Goal: Task Accomplishment & Management: Use online tool/utility

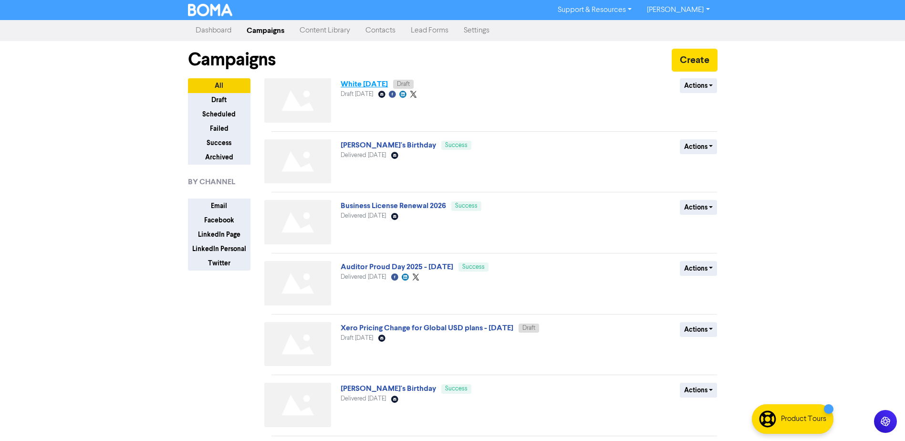
click at [366, 85] on link "White [DATE]" at bounding box center [364, 84] width 47 height 10
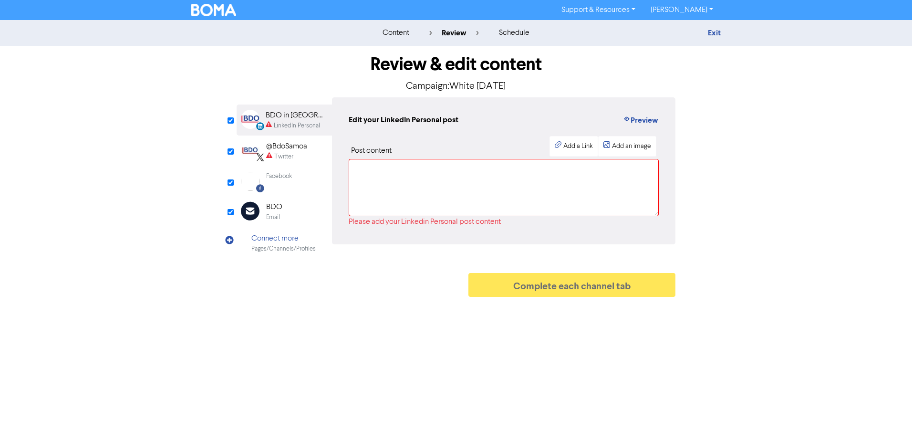
drag, startPoint x: 262, startPoint y: 183, endPoint x: 274, endPoint y: 178, distance: 12.7
click at [265, 182] on div "Facebook Created with Sketch. Facebook" at bounding box center [284, 182] width 95 height 30
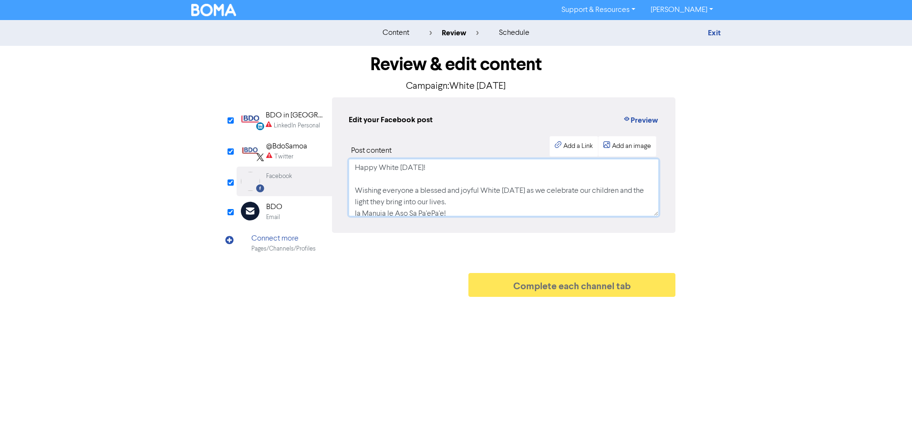
click at [425, 191] on textarea "Happy White [DATE]! Wishing everyone a blessed and joyful White [DATE] as we ce…" at bounding box center [504, 187] width 310 height 57
click at [462, 195] on textarea "Happy White [DATE]! Wishing everyone a blessed and joyful White [DATE] as we ce…" at bounding box center [504, 187] width 310 height 57
click at [641, 148] on div "Add an image" at bounding box center [631, 146] width 39 height 10
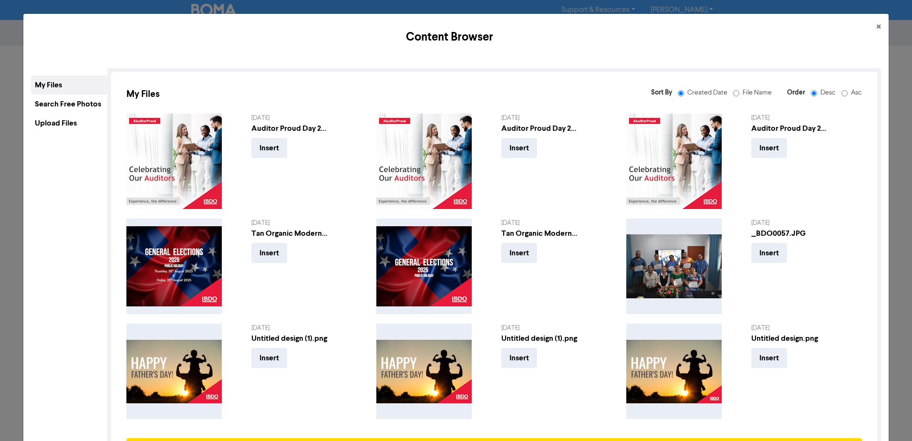
click at [68, 89] on div "My Files" at bounding box center [69, 84] width 76 height 19
click at [65, 128] on div "Upload Files" at bounding box center [69, 123] width 76 height 19
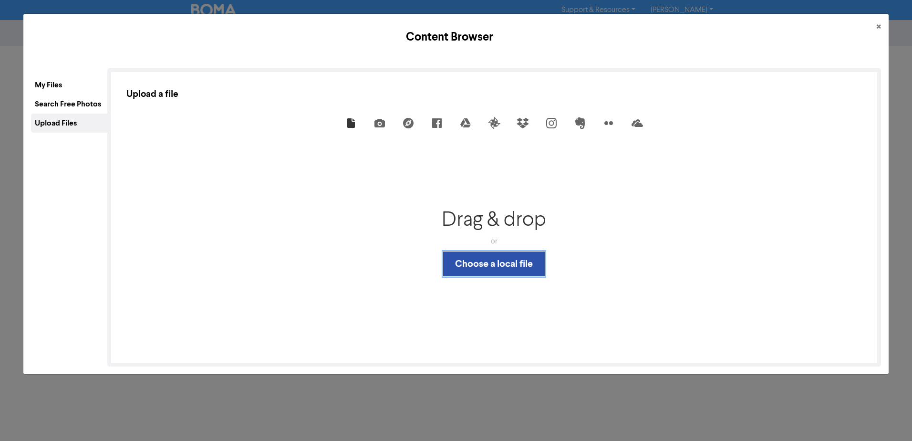
click at [480, 262] on button "Choose a local file" at bounding box center [494, 263] width 102 height 25
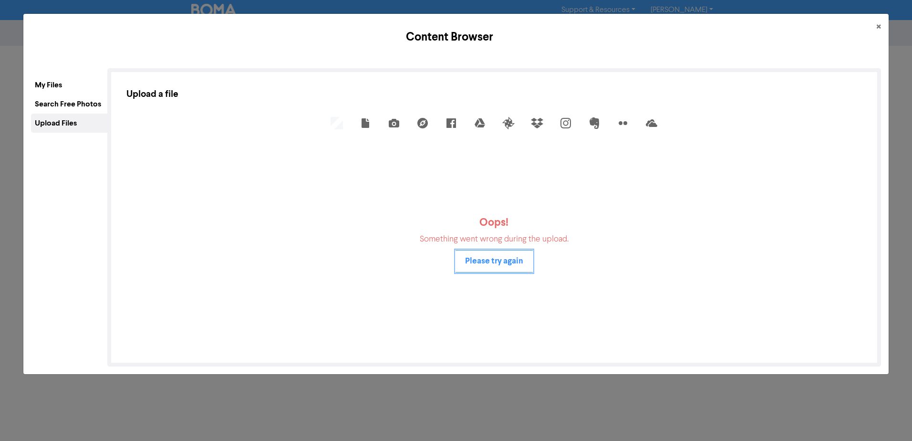
click at [494, 270] on button "Please try again" at bounding box center [494, 261] width 77 height 22
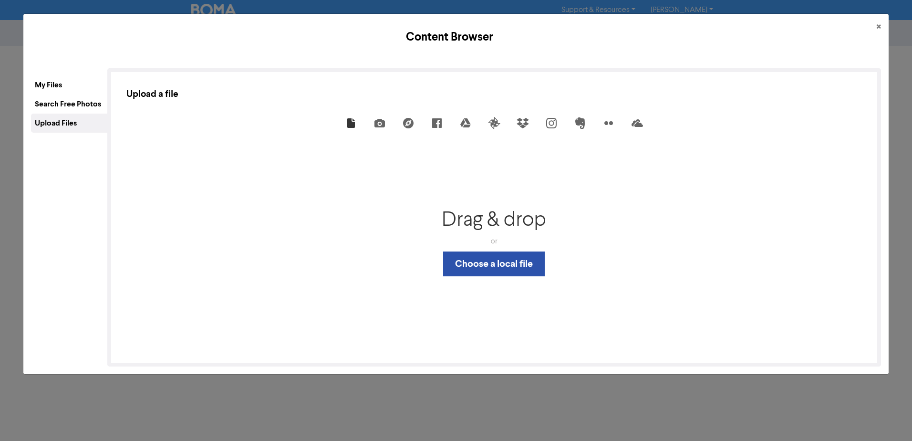
click at [58, 85] on div "My Files" at bounding box center [69, 84] width 76 height 19
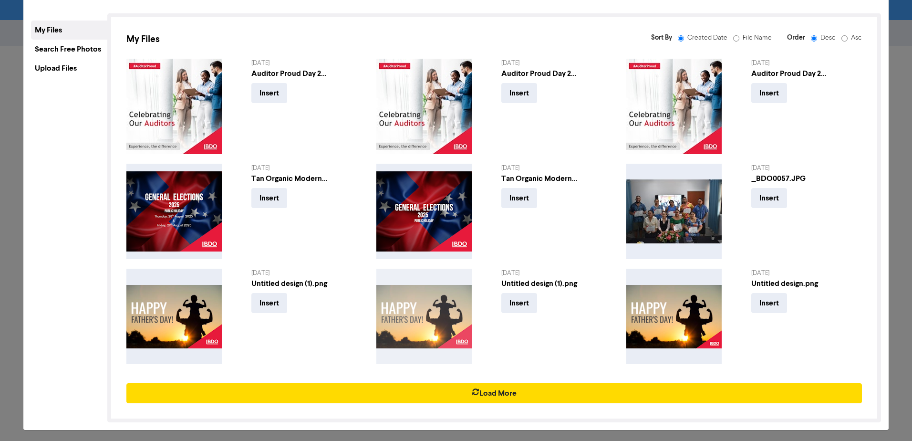
scroll to position [58, 0]
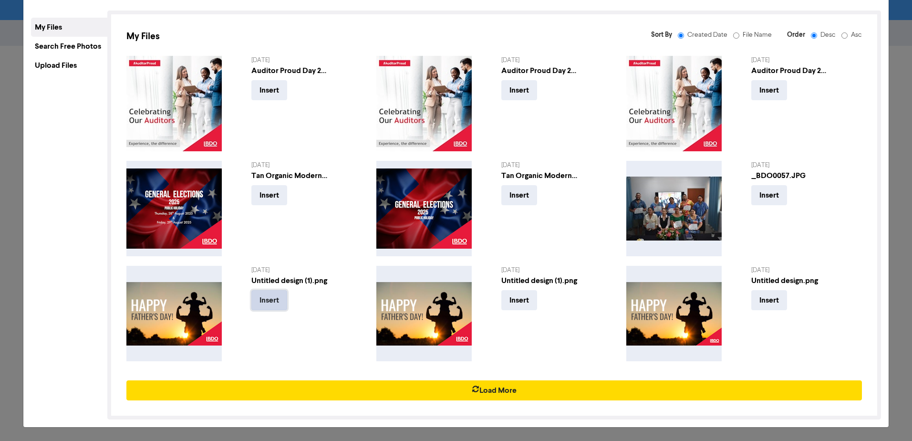
click at [265, 303] on button "Insert" at bounding box center [269, 300] width 36 height 20
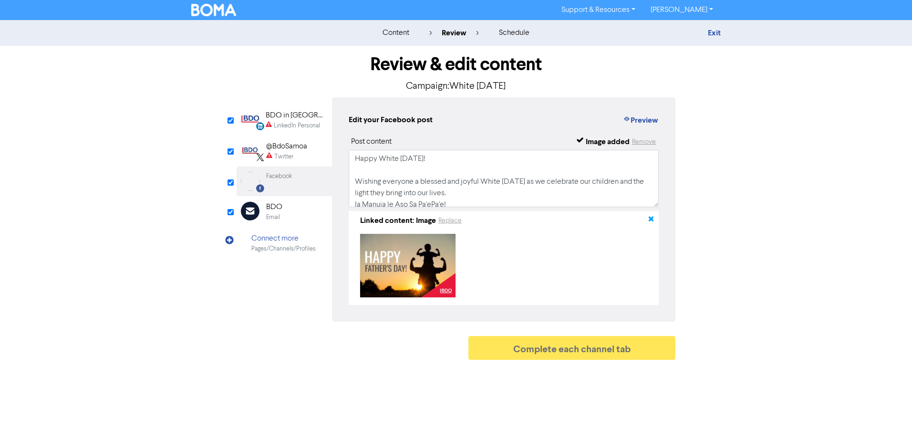
click at [652, 222] on icon "button" at bounding box center [652, 221] width 8 height 8
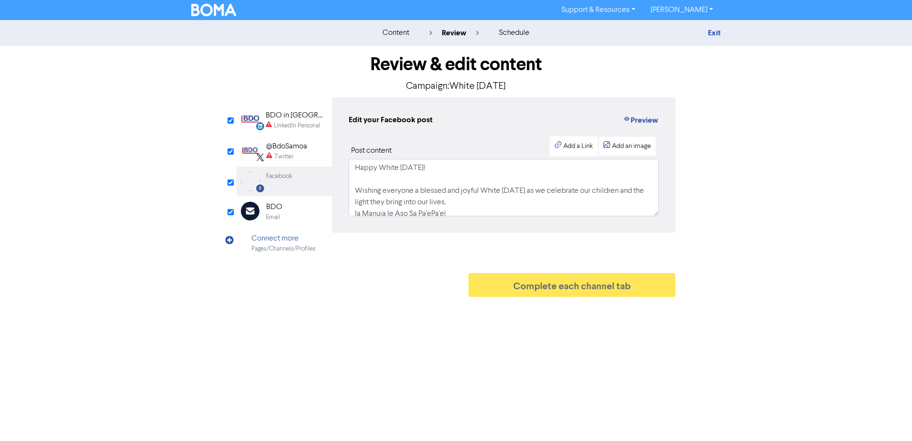
click at [638, 151] on div "Add an image" at bounding box center [631, 146] width 39 height 10
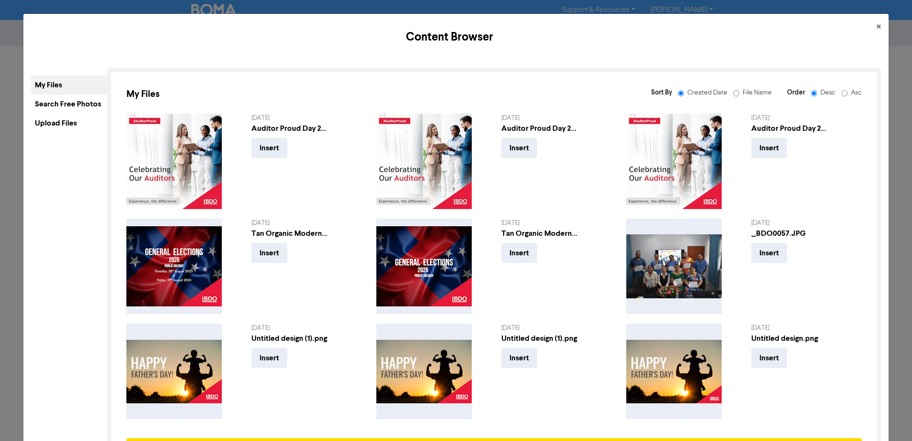
click at [73, 123] on div "Upload Files" at bounding box center [69, 123] width 76 height 19
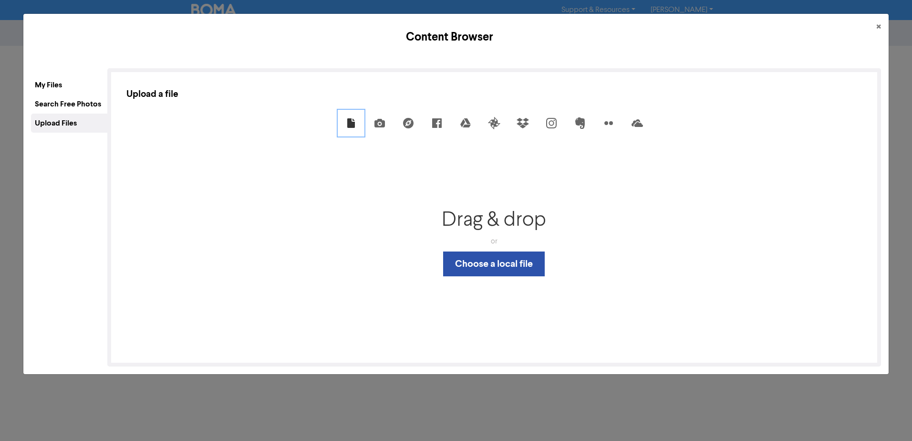
click at [348, 126] on use at bounding box center [351, 123] width 8 height 10
click at [484, 267] on button "Choose a local file" at bounding box center [494, 263] width 102 height 25
click at [338, 146] on div "Drop a file here Drag & drop or Upload files from your computer Choose a local …" at bounding box center [494, 242] width 736 height 210
click at [531, 270] on button "Choose a local file" at bounding box center [494, 263] width 102 height 25
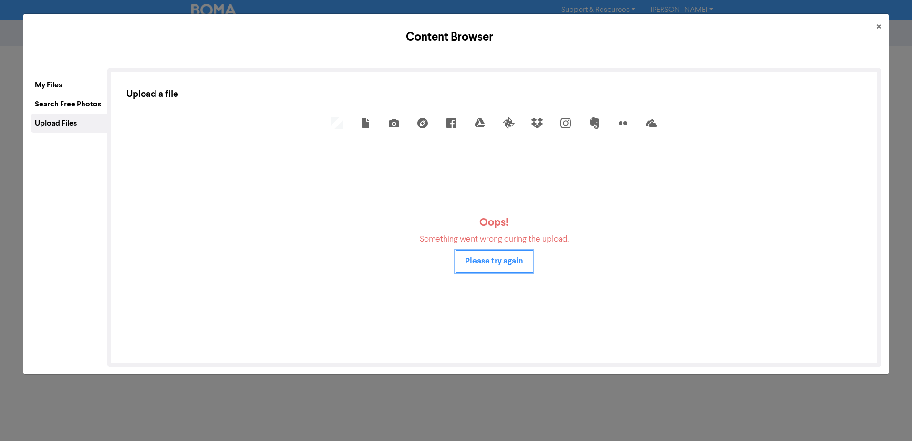
click at [491, 265] on button "Please try again" at bounding box center [494, 261] width 77 height 22
